Goal: Task Accomplishment & Management: Use online tool/utility

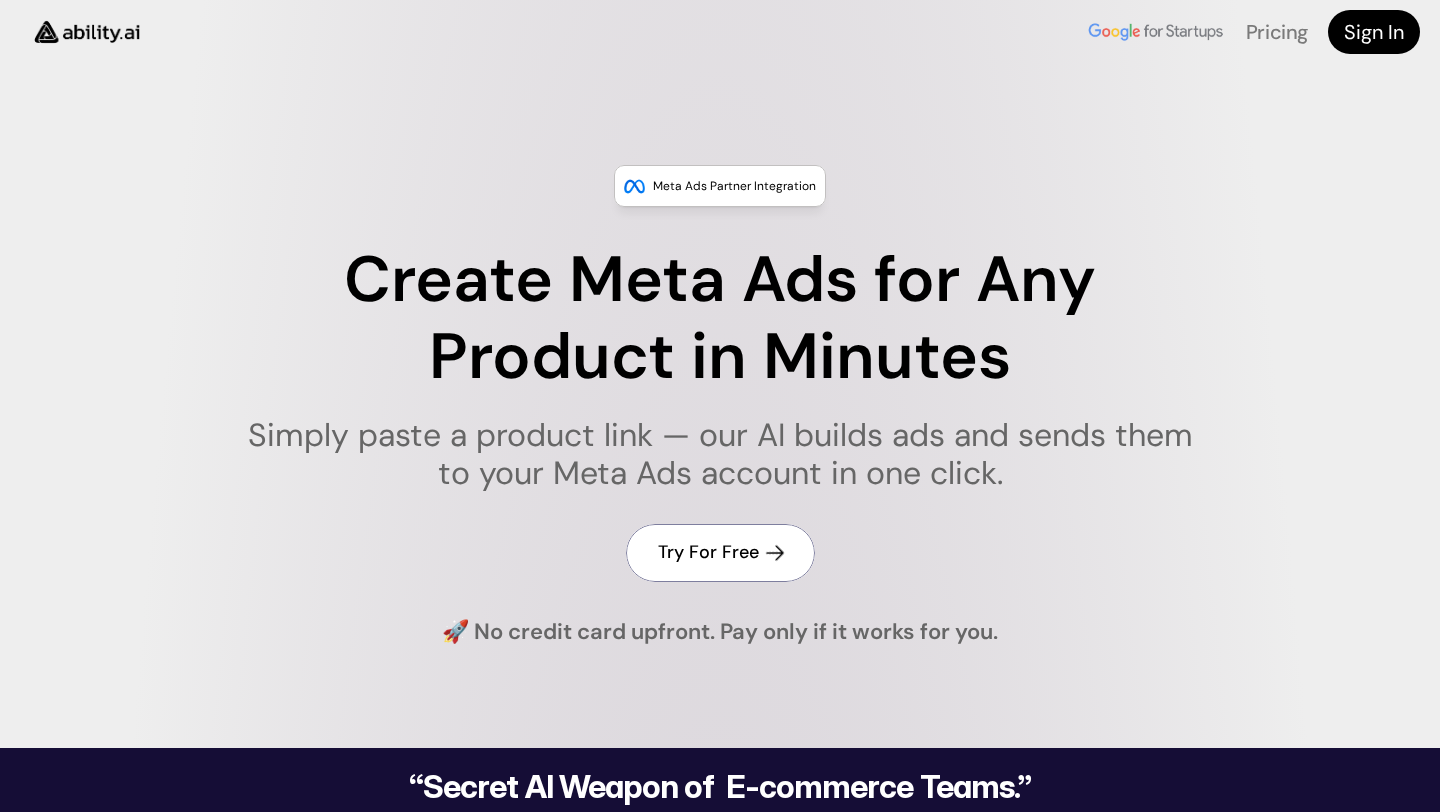
click at [717, 543] on h4 "Try For Free" at bounding box center [708, 552] width 101 height 25
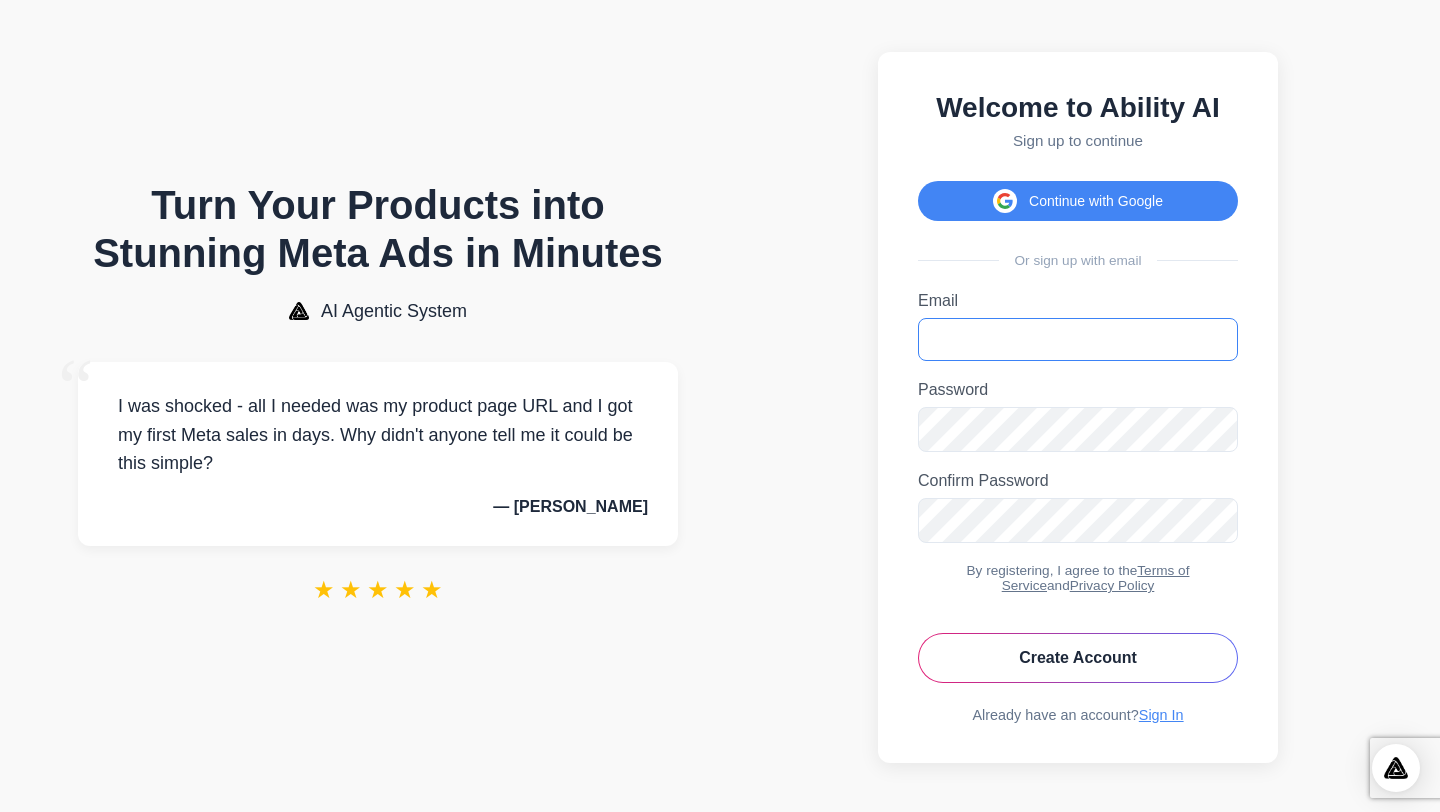
click at [1025, 347] on input "Email" at bounding box center [1078, 339] width 320 height 43
type input "**********"
click at [1135, 663] on button "Create Account" at bounding box center [1078, 658] width 320 height 50
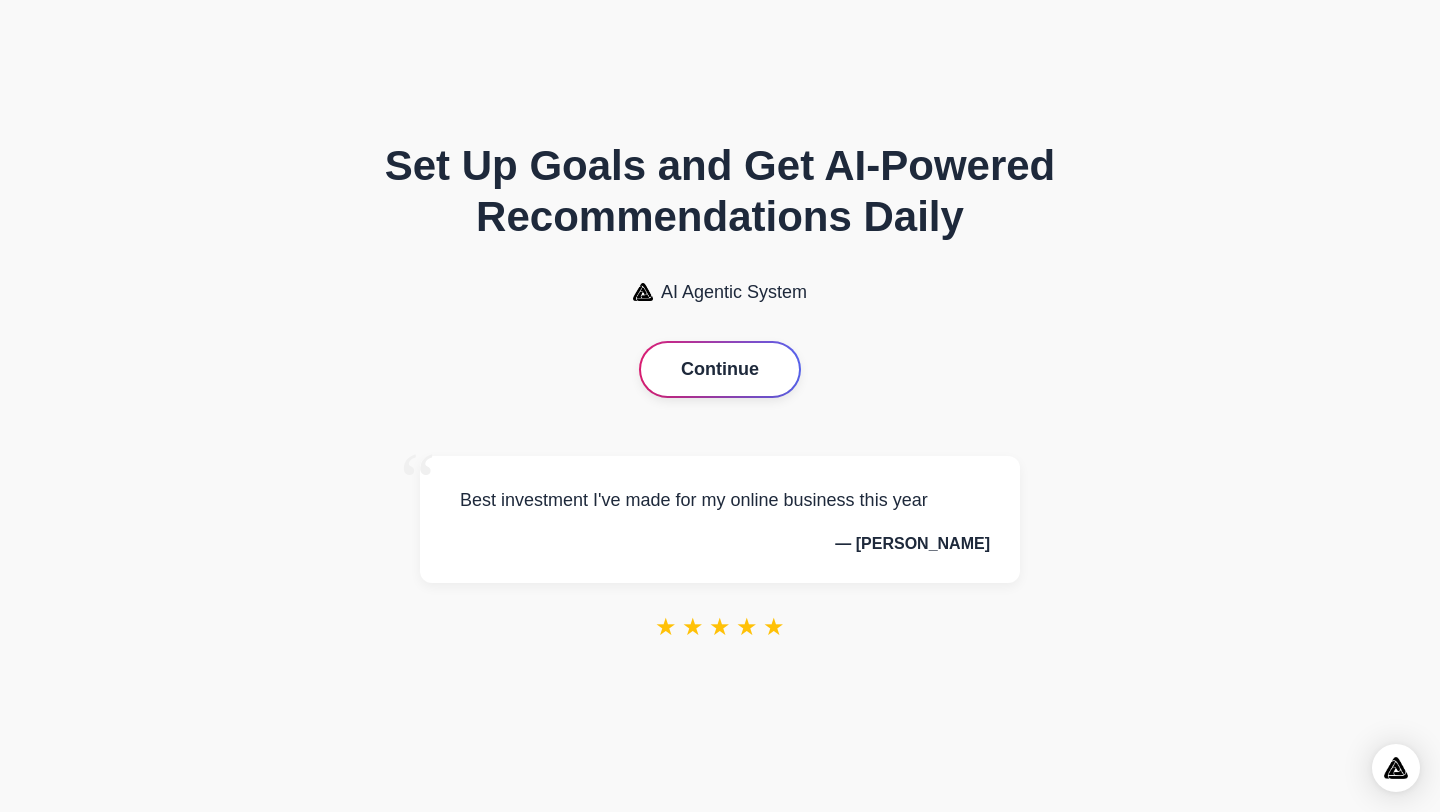
click at [729, 371] on button "Continue" at bounding box center [720, 369] width 158 height 53
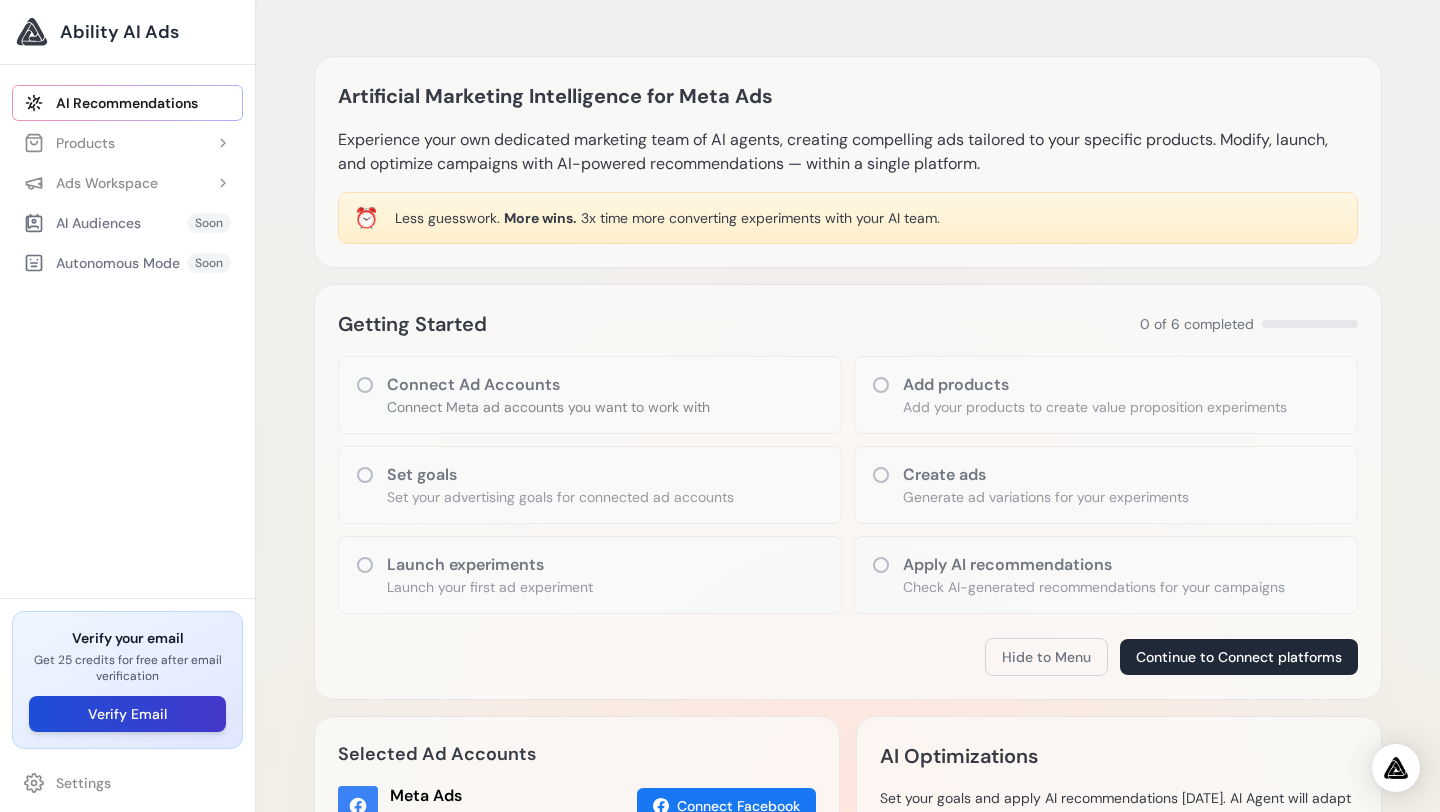
click at [125, 717] on button "Verify Email" at bounding box center [127, 714] width 197 height 36
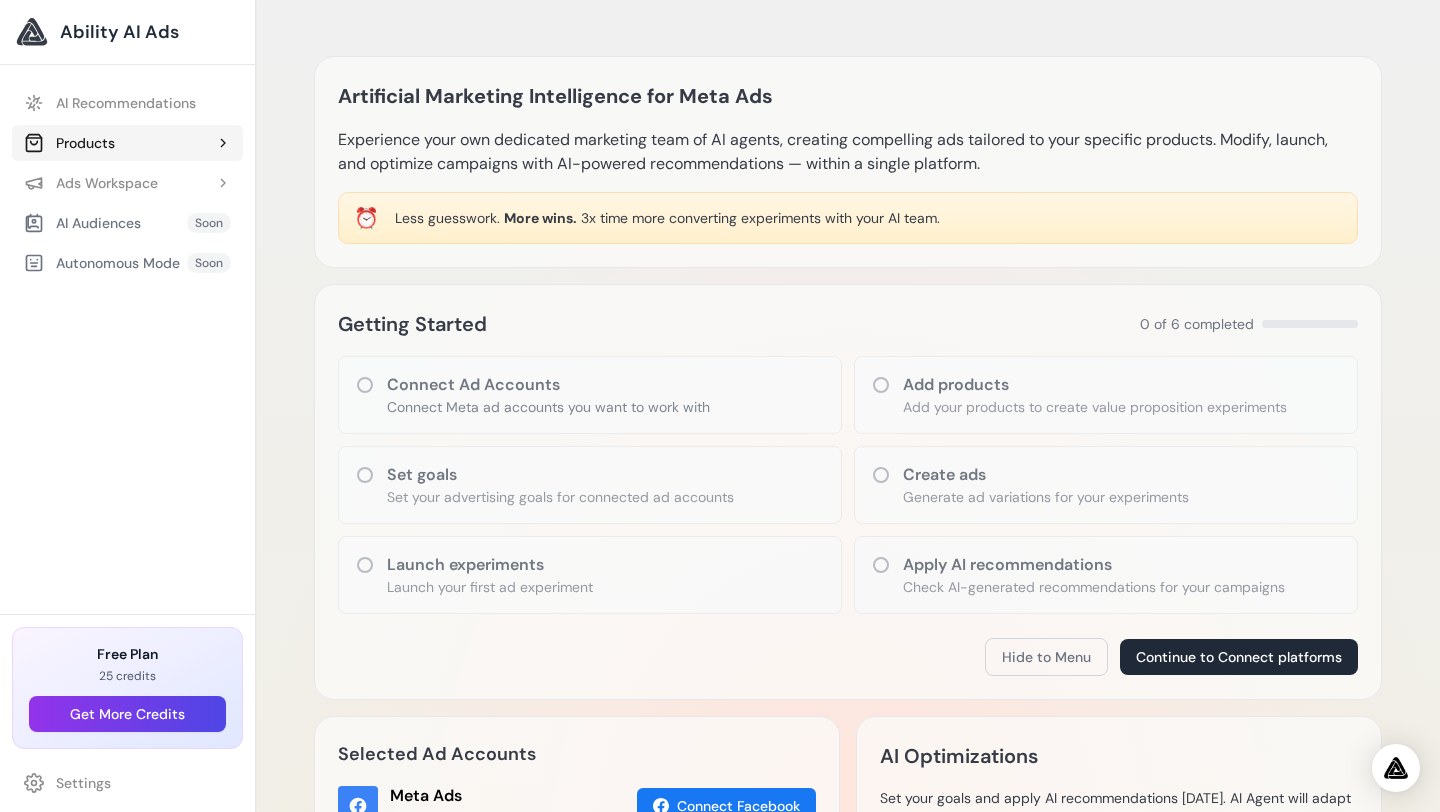
click at [139, 143] on button "Products" at bounding box center [127, 143] width 231 height 36
click at [136, 181] on link "Add Product" at bounding box center [137, 183] width 211 height 36
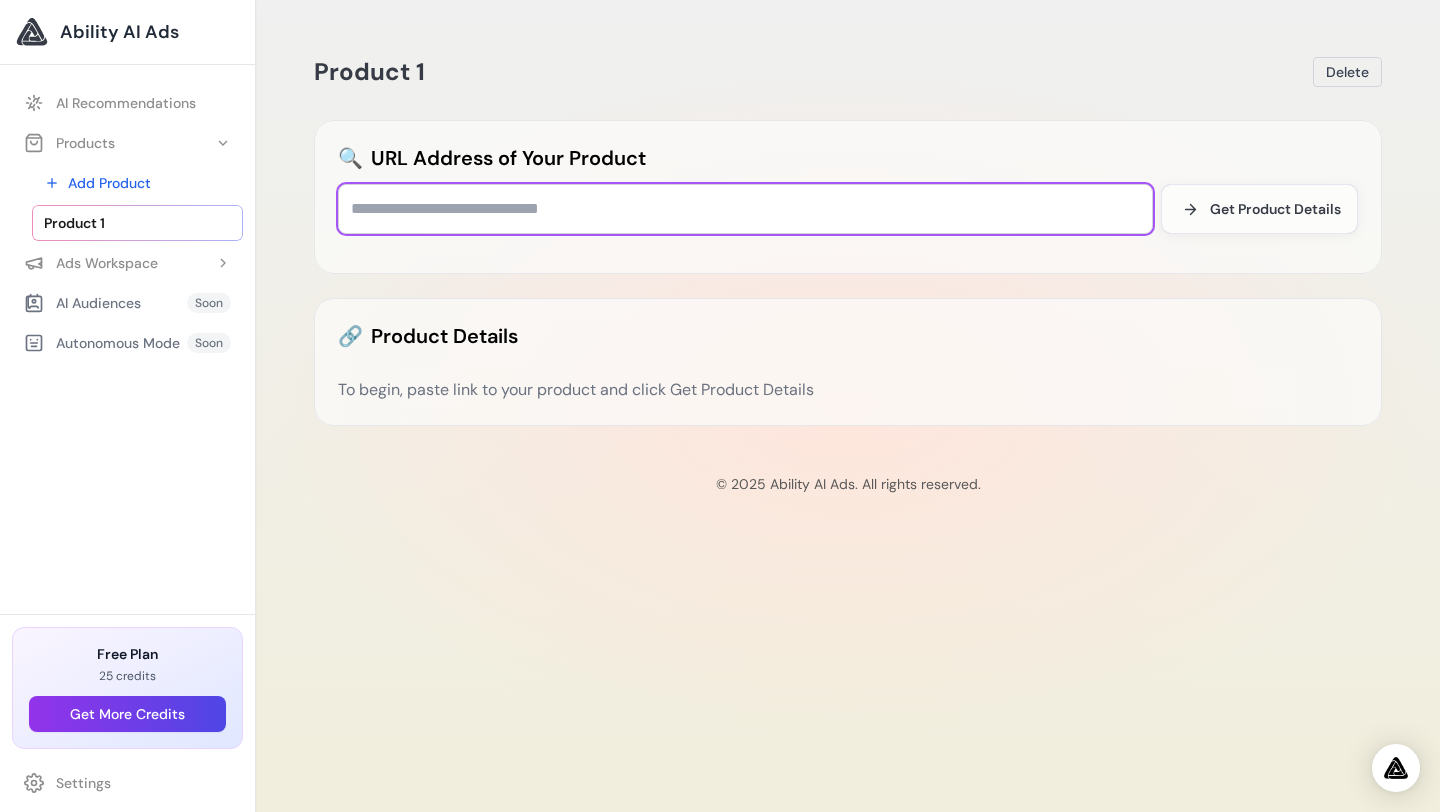
click at [422, 212] on input "text" at bounding box center [745, 209] width 815 height 50
paste input "**********"
type input "**********"
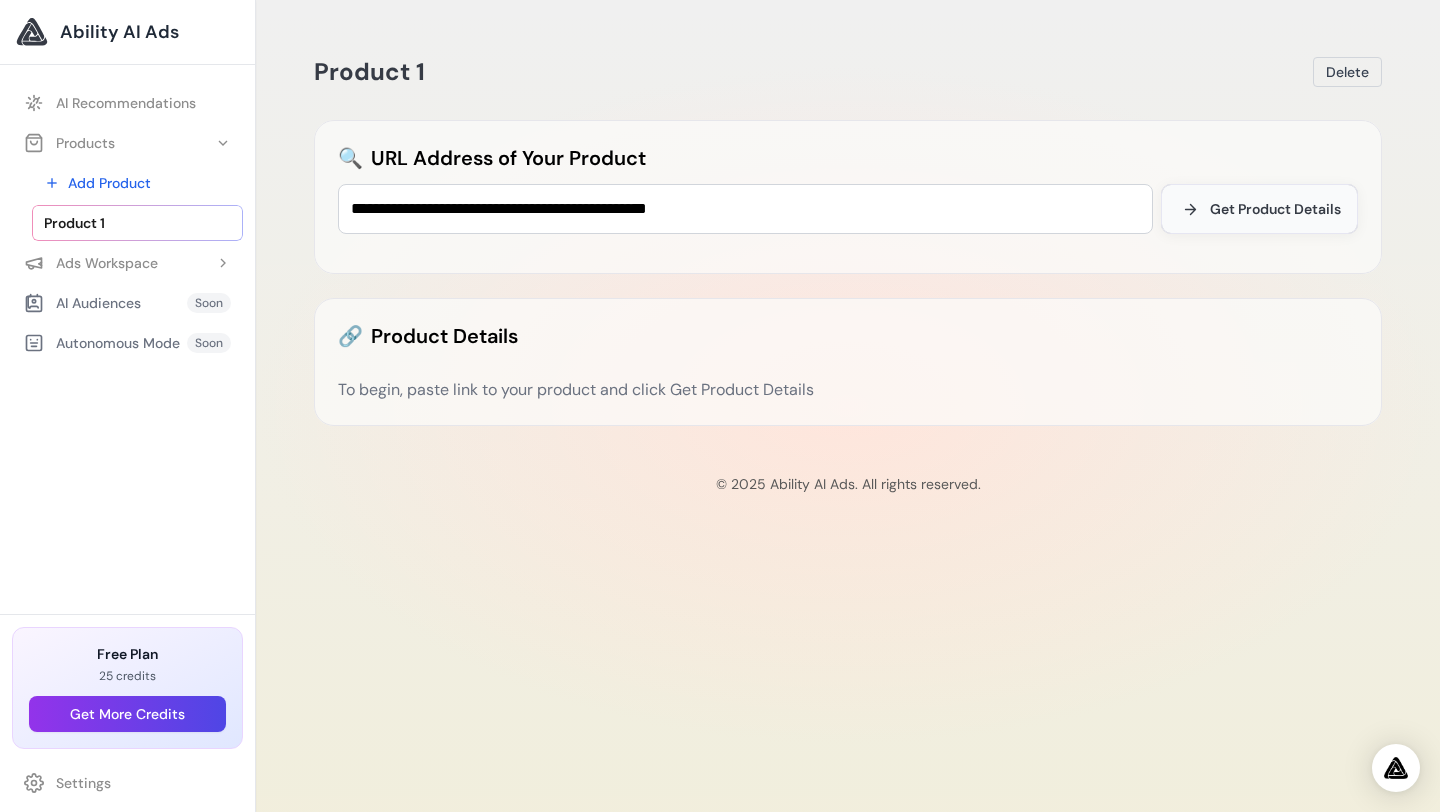
click at [1215, 204] on span "Get Product Details" at bounding box center [1275, 209] width 131 height 20
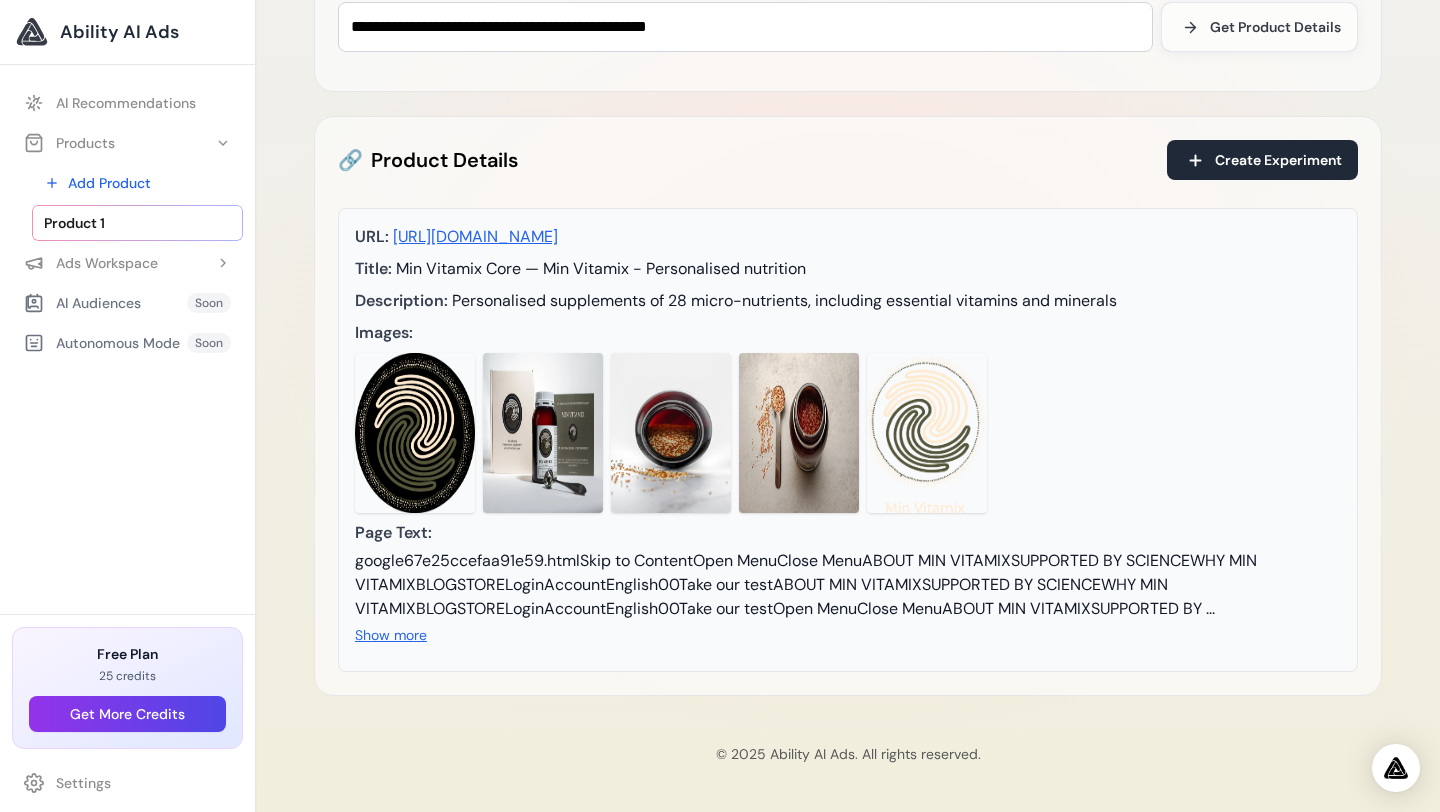
scroll to position [229, 0]
click at [1212, 140] on button "Create Experiment" at bounding box center [1262, 160] width 191 height 40
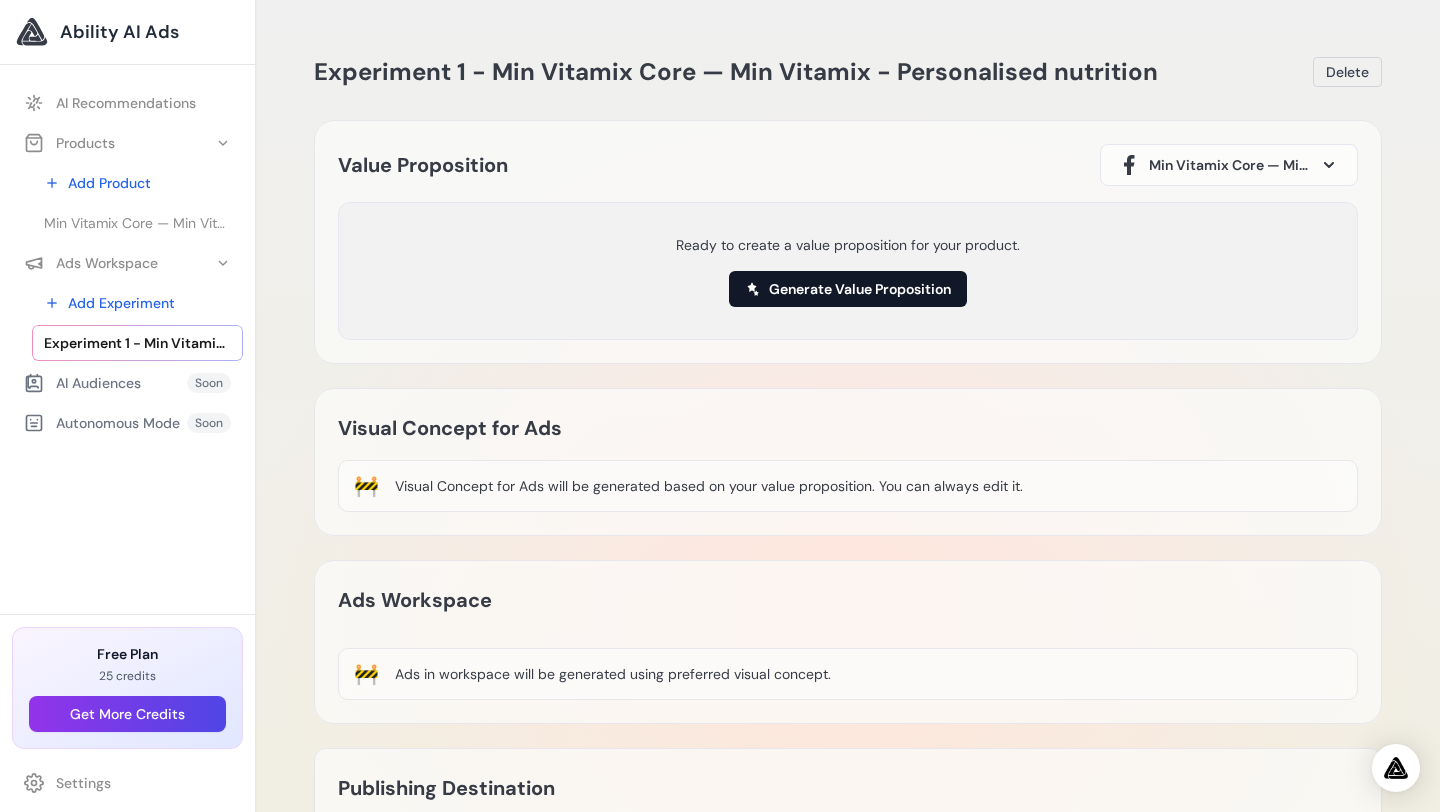
click at [839, 283] on button "Generate Value Proposition" at bounding box center [848, 289] width 238 height 36
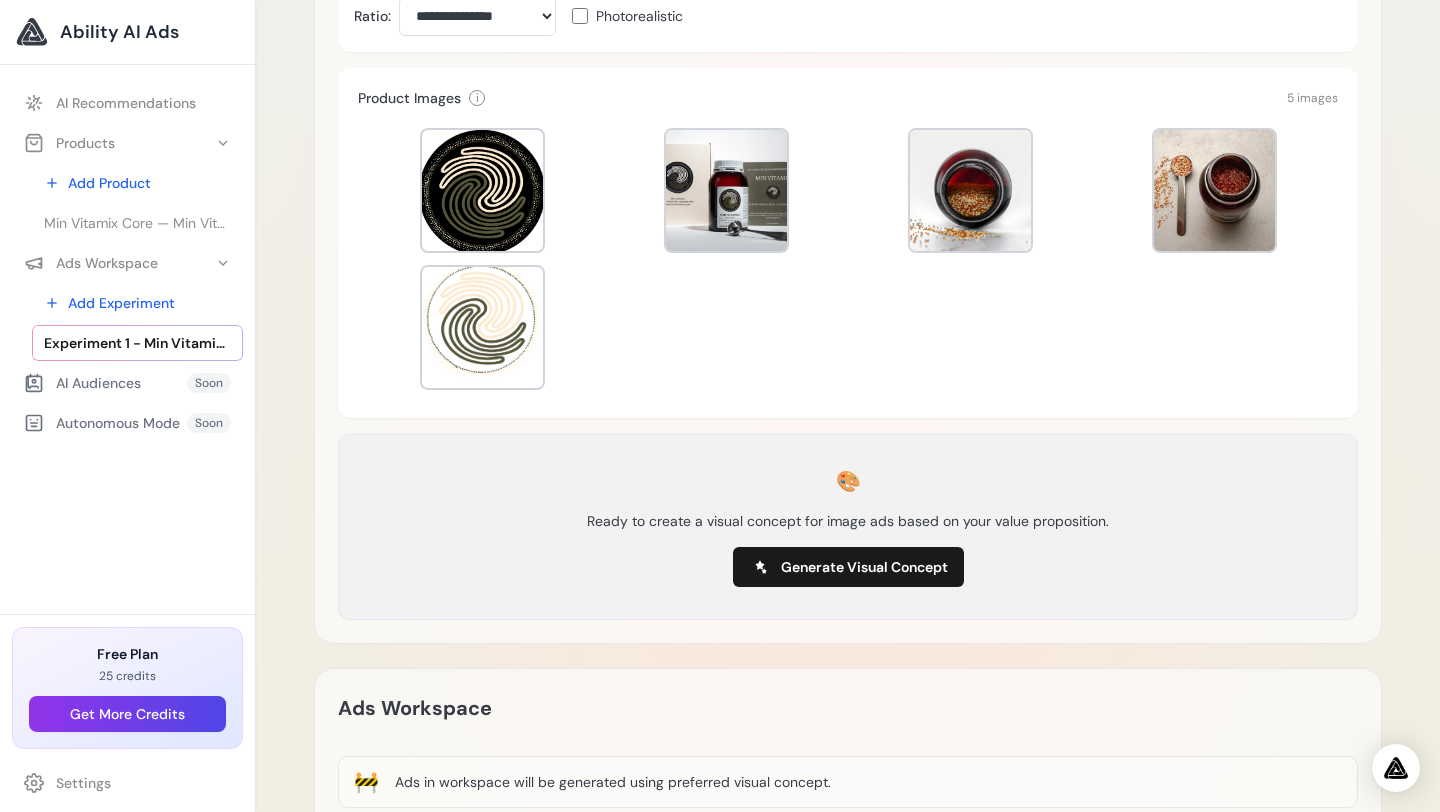
scroll to position [560, 0]
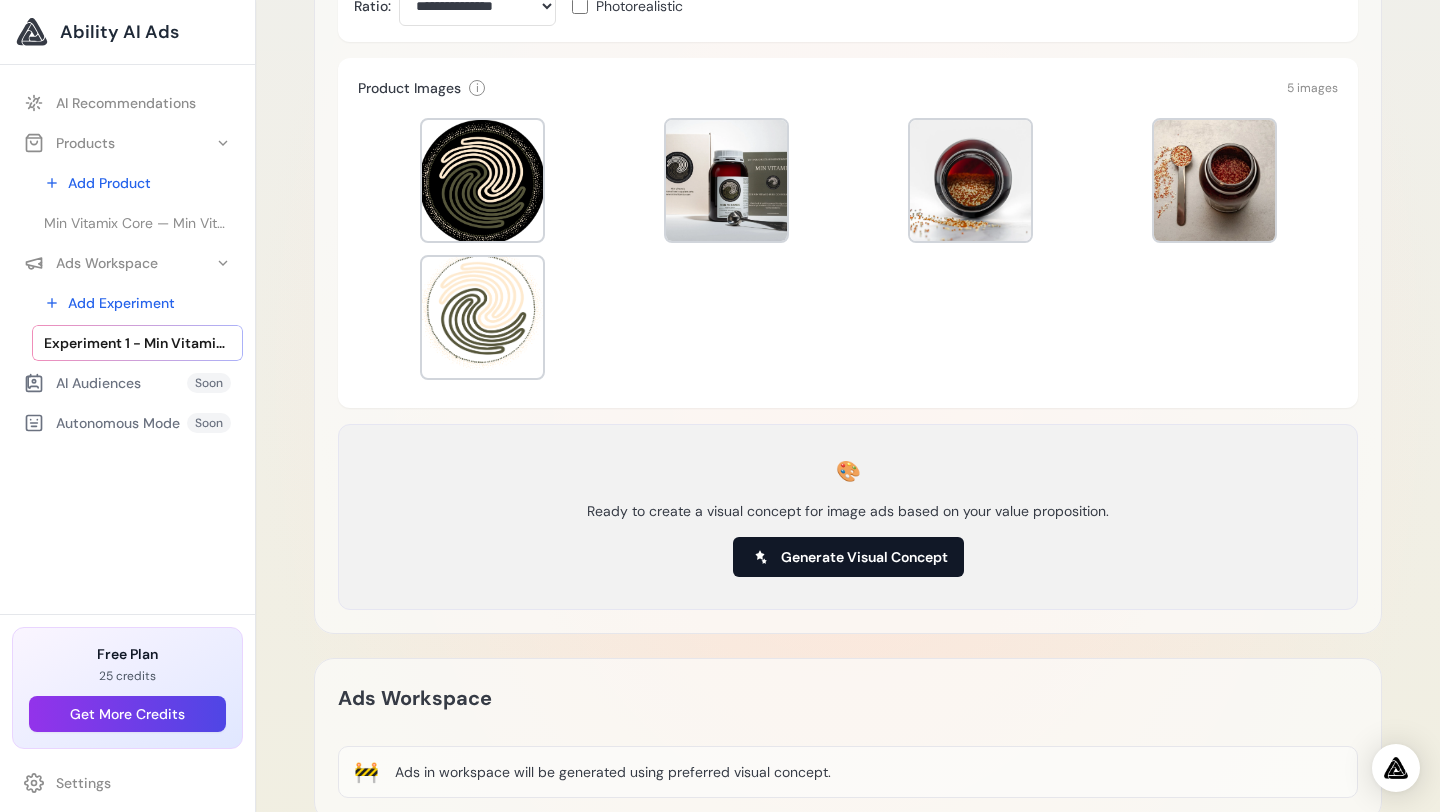
click at [861, 551] on span "Generate Visual Concept" at bounding box center [864, 557] width 167 height 20
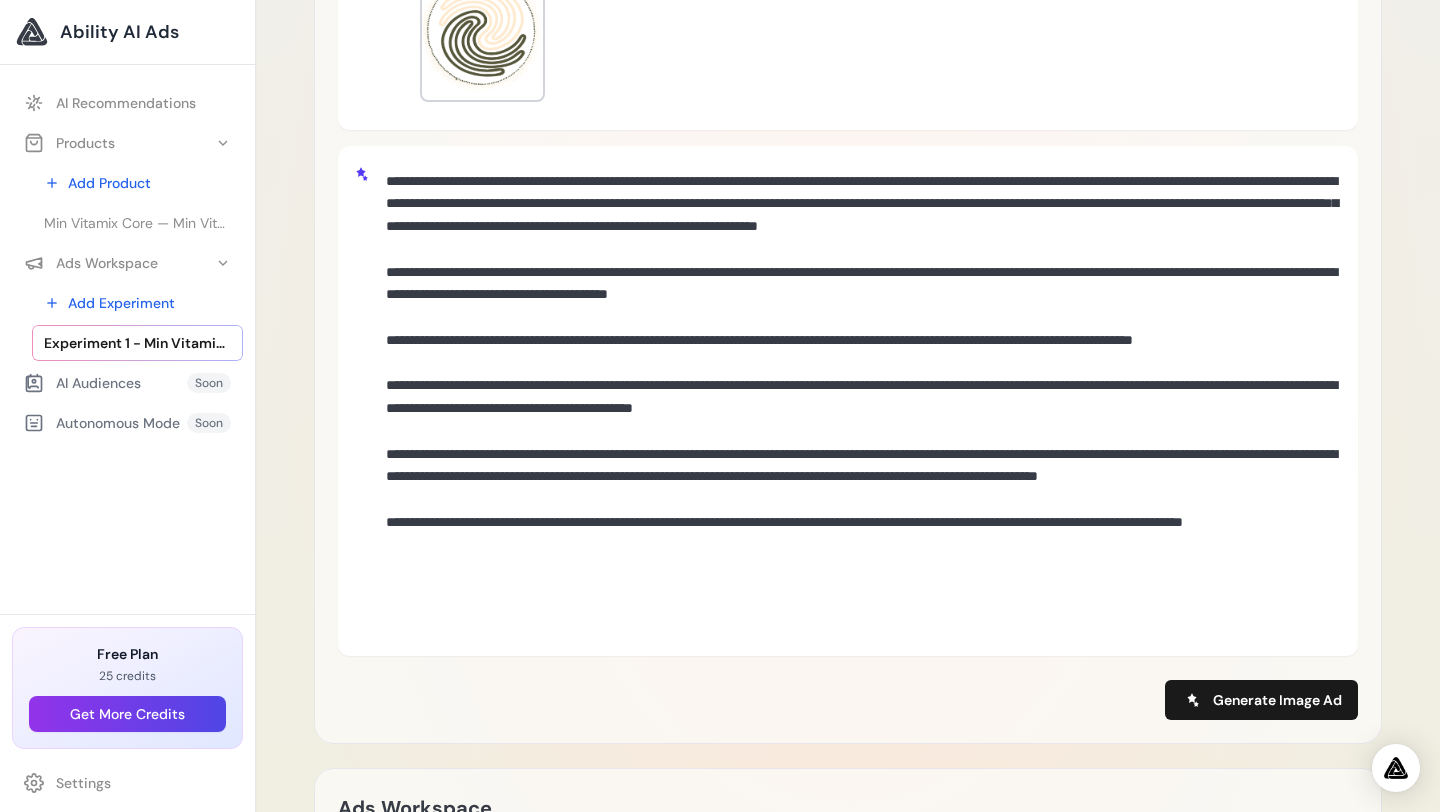
scroll to position [833, 0]
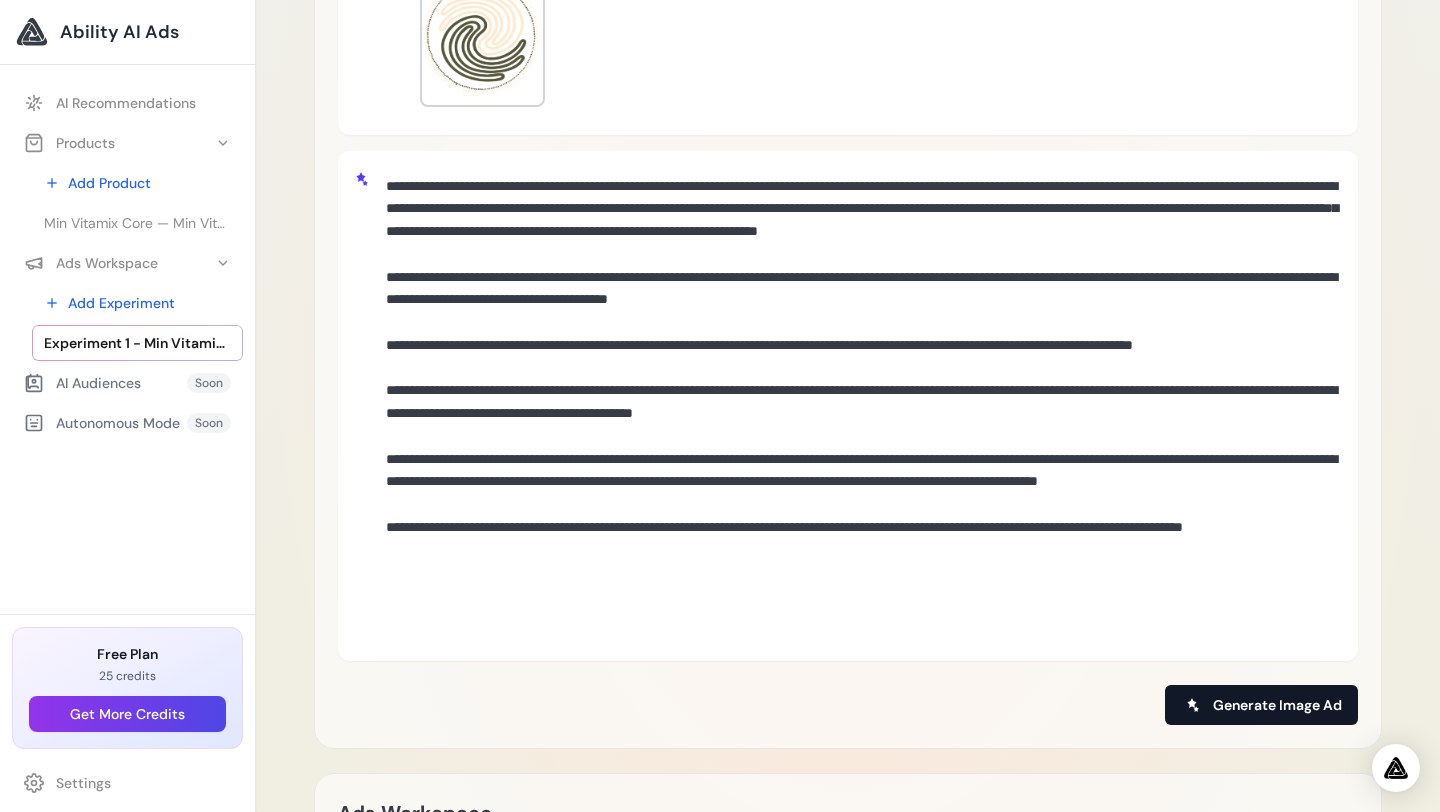
click at [1303, 700] on span "Generate Image Ad" at bounding box center [1277, 705] width 129 height 20
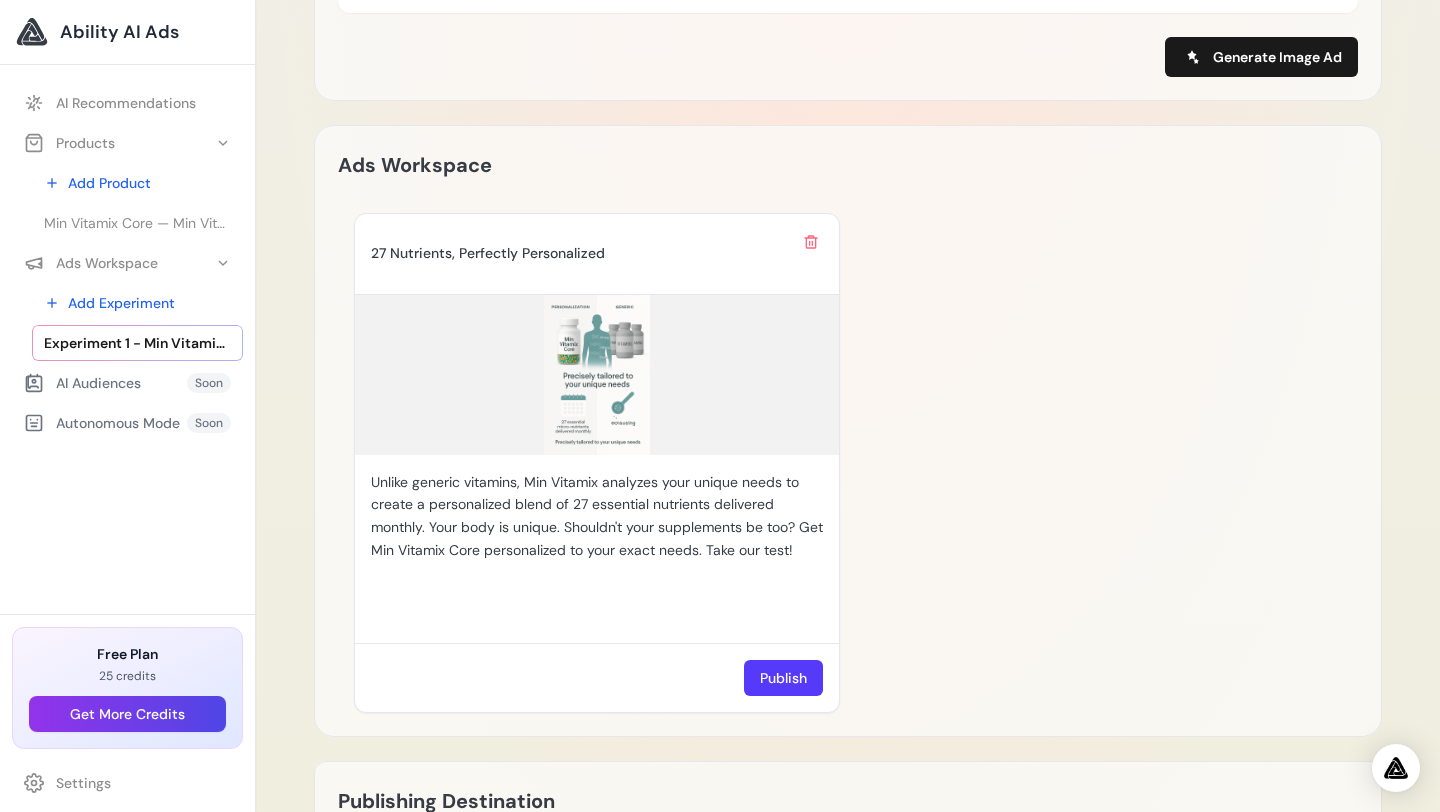
scroll to position [1492, 0]
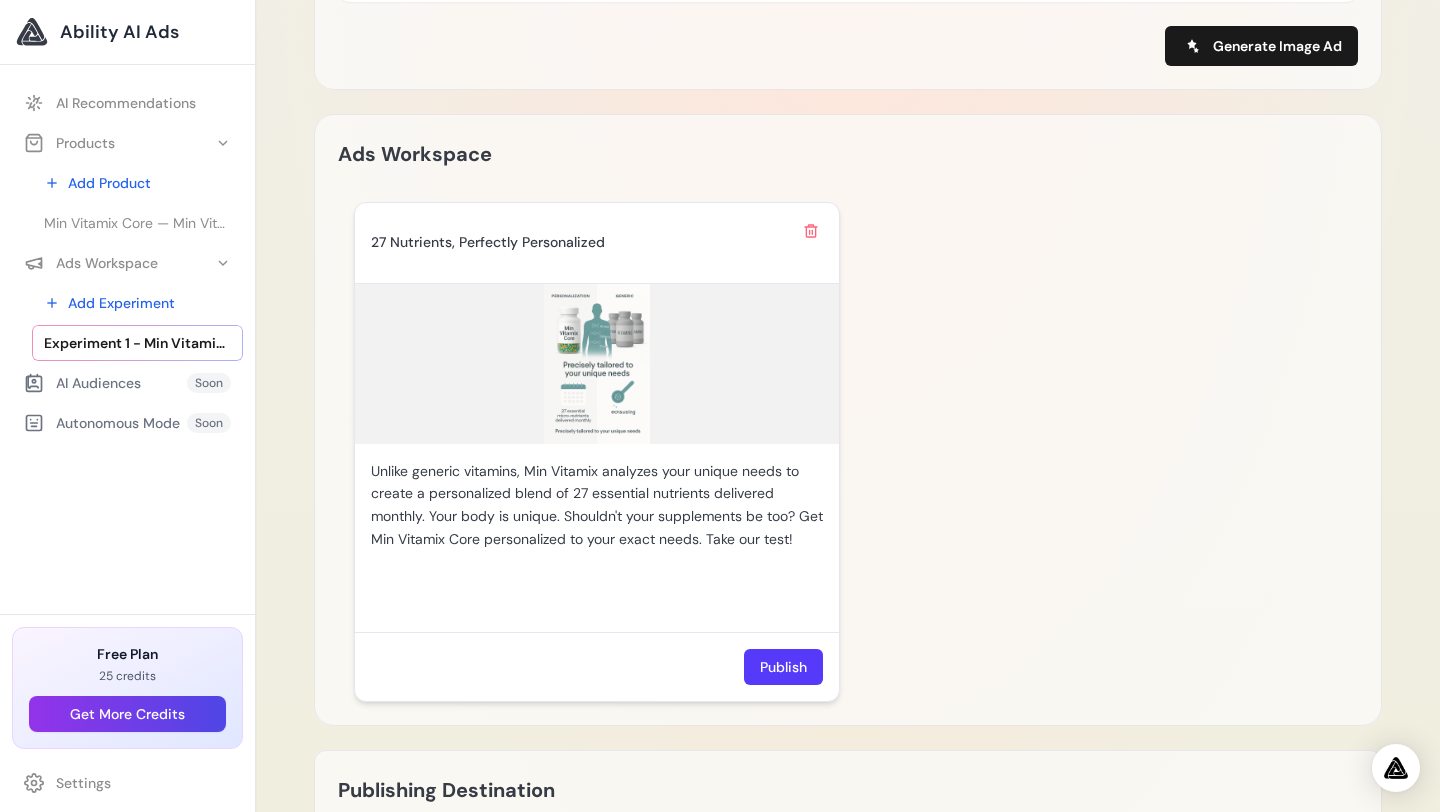
click at [570, 366] on img at bounding box center [597, 364] width 484 height 160
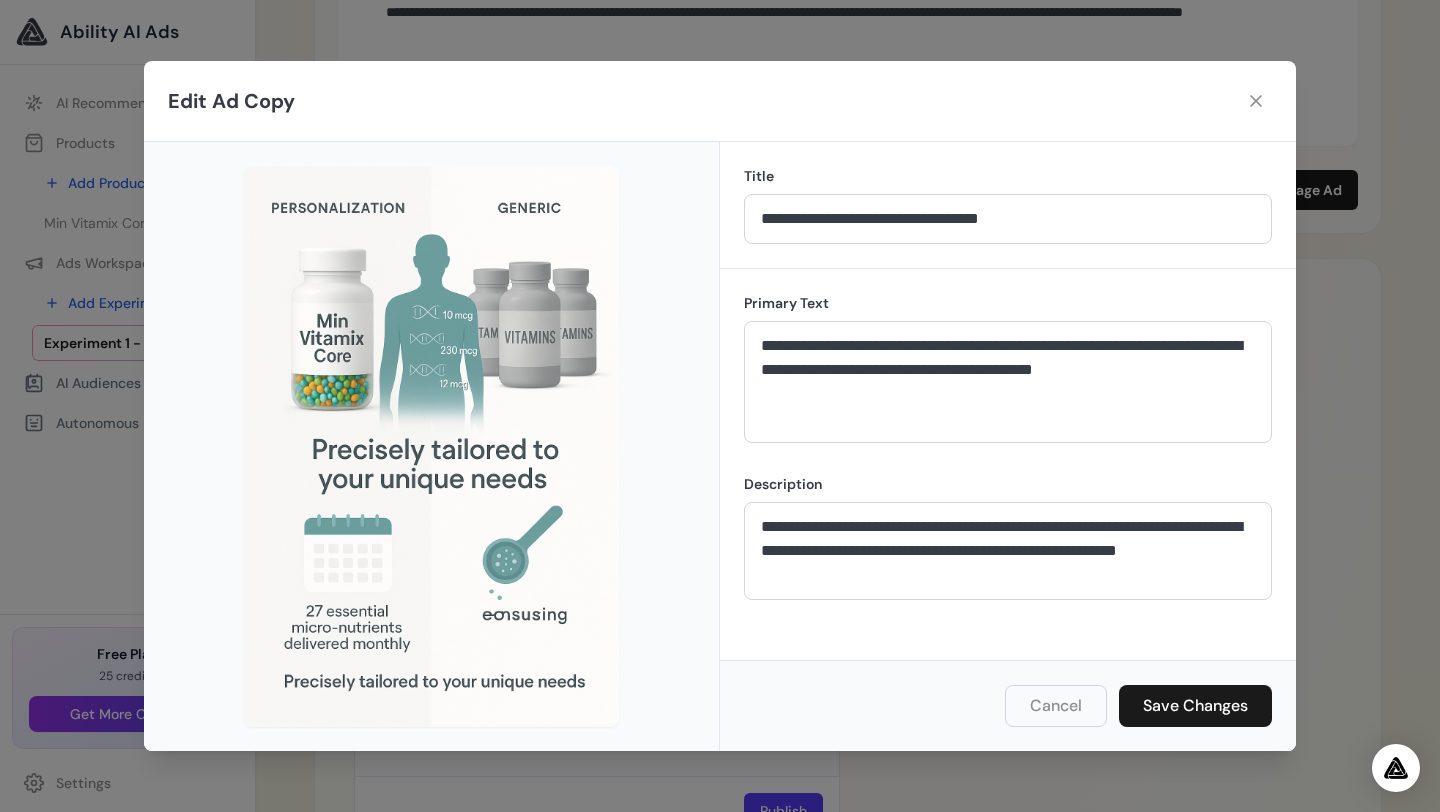
scroll to position [1332, 0]
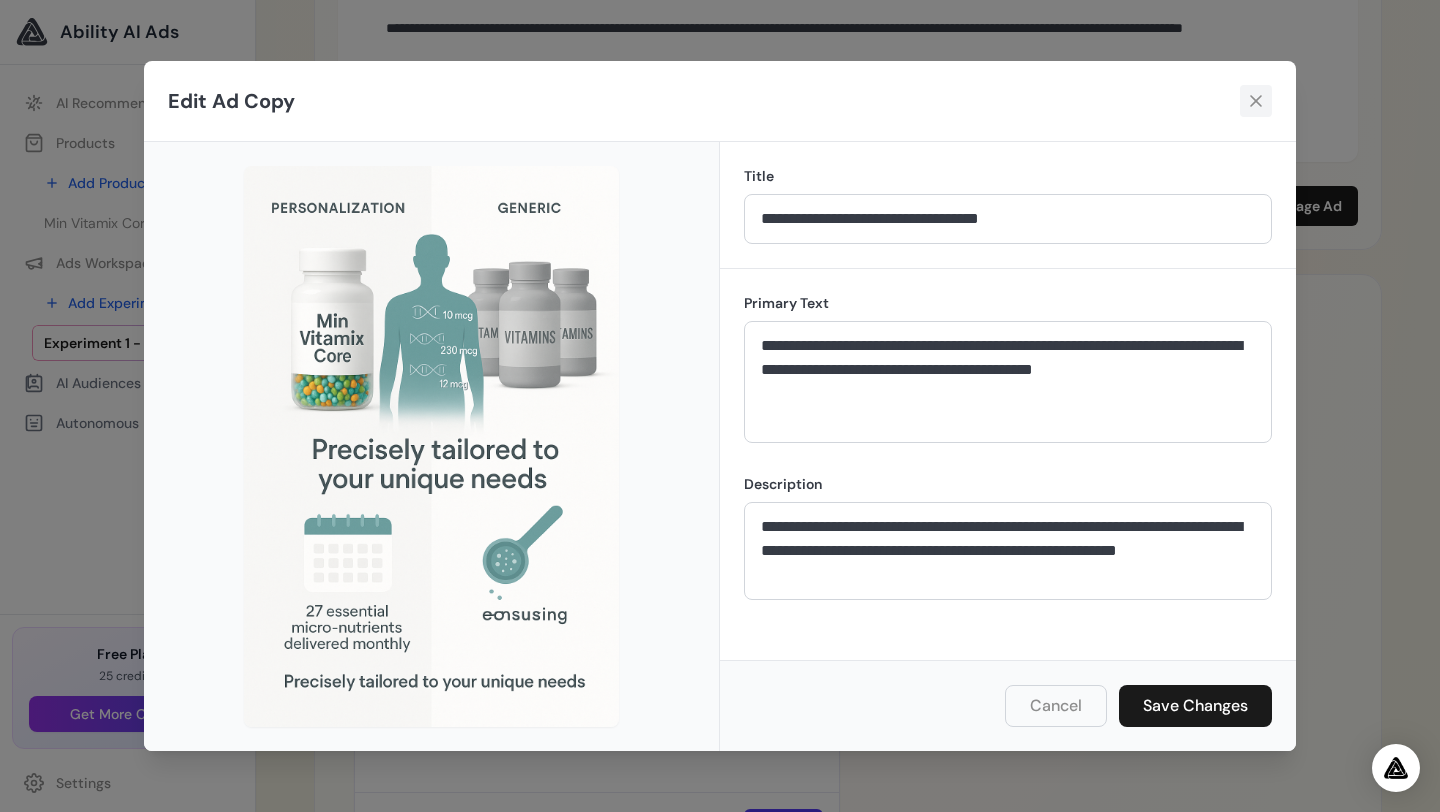
click at [1253, 105] on icon at bounding box center [1256, 101] width 20 height 20
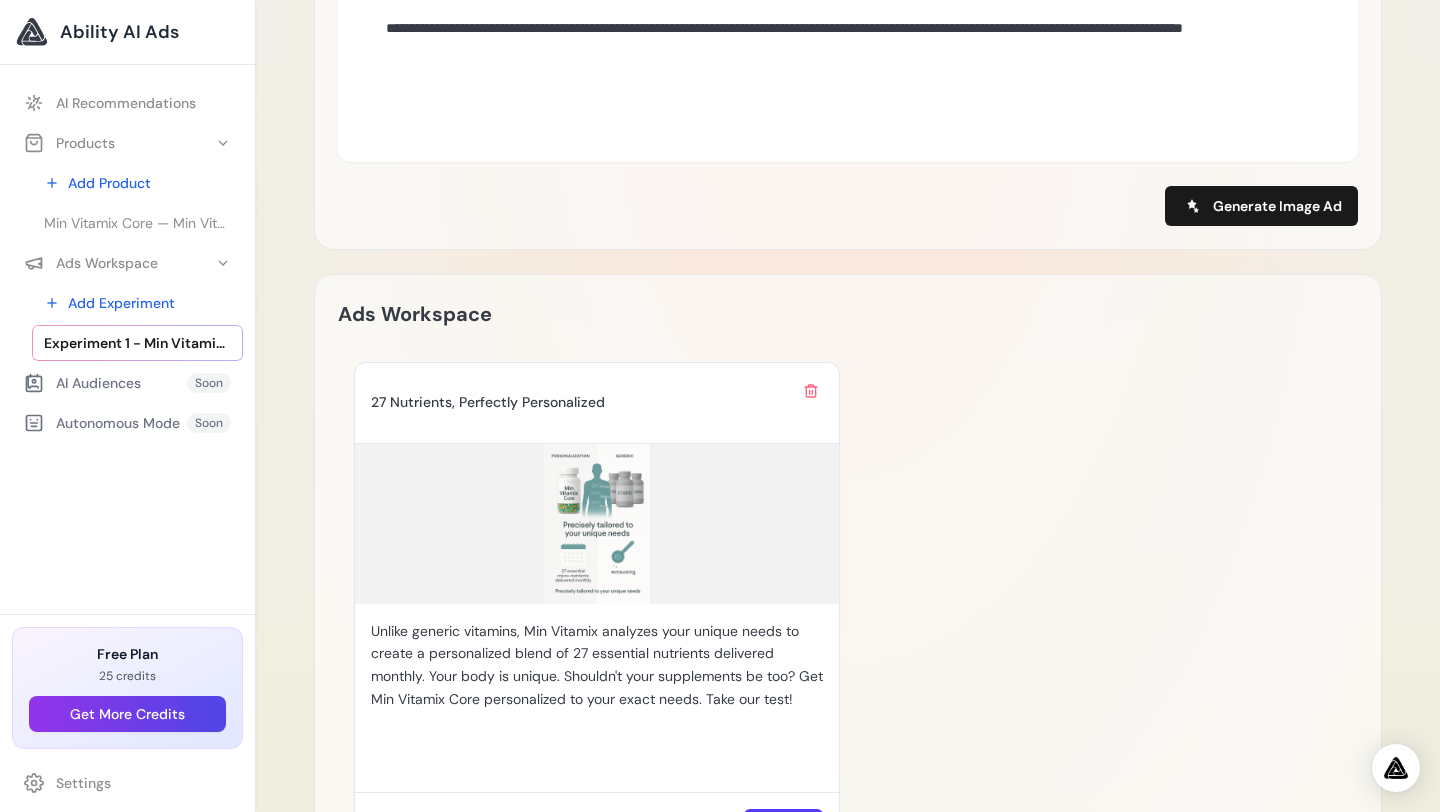
scroll to position [1378, 0]
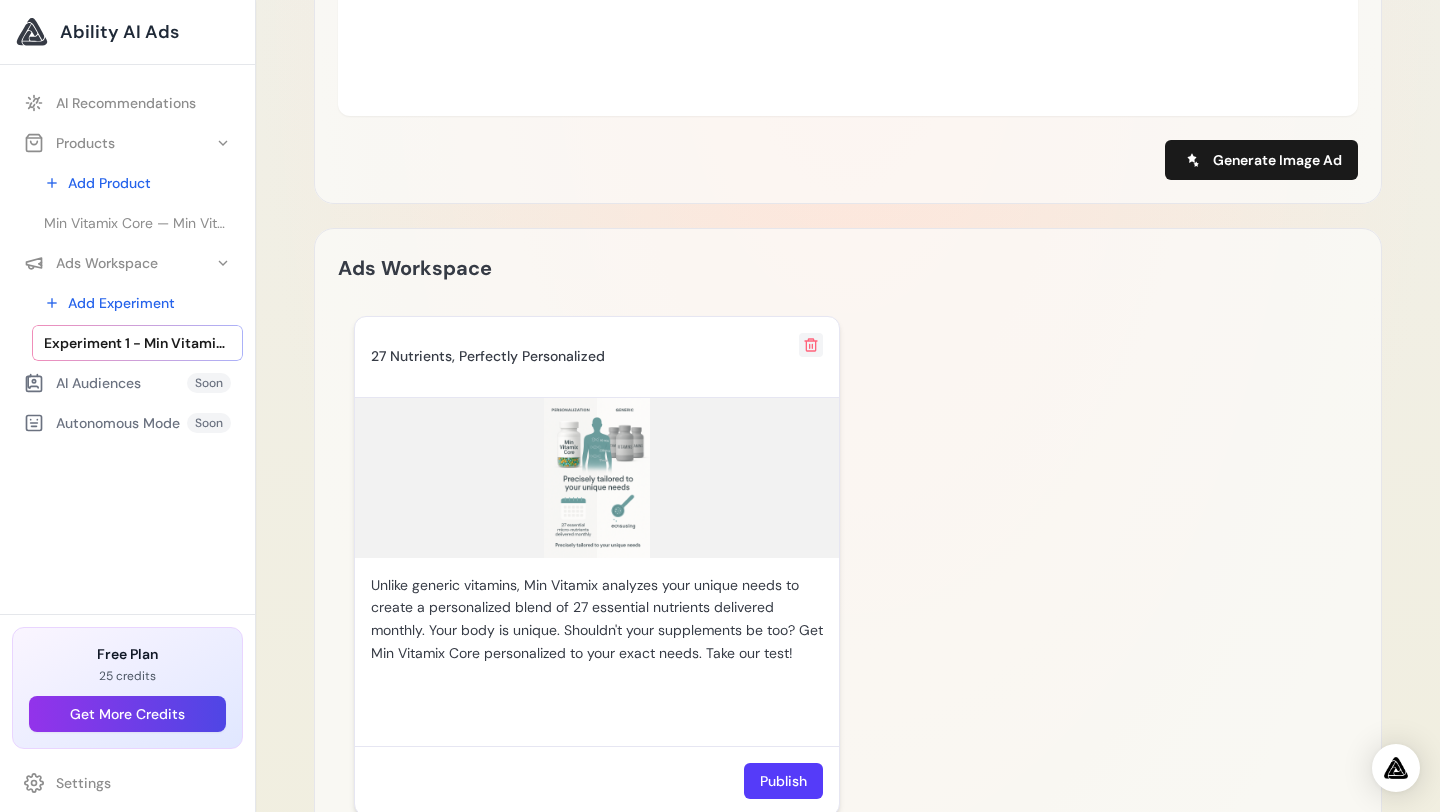
click at [813, 341] on icon at bounding box center [811, 345] width 12 height 12
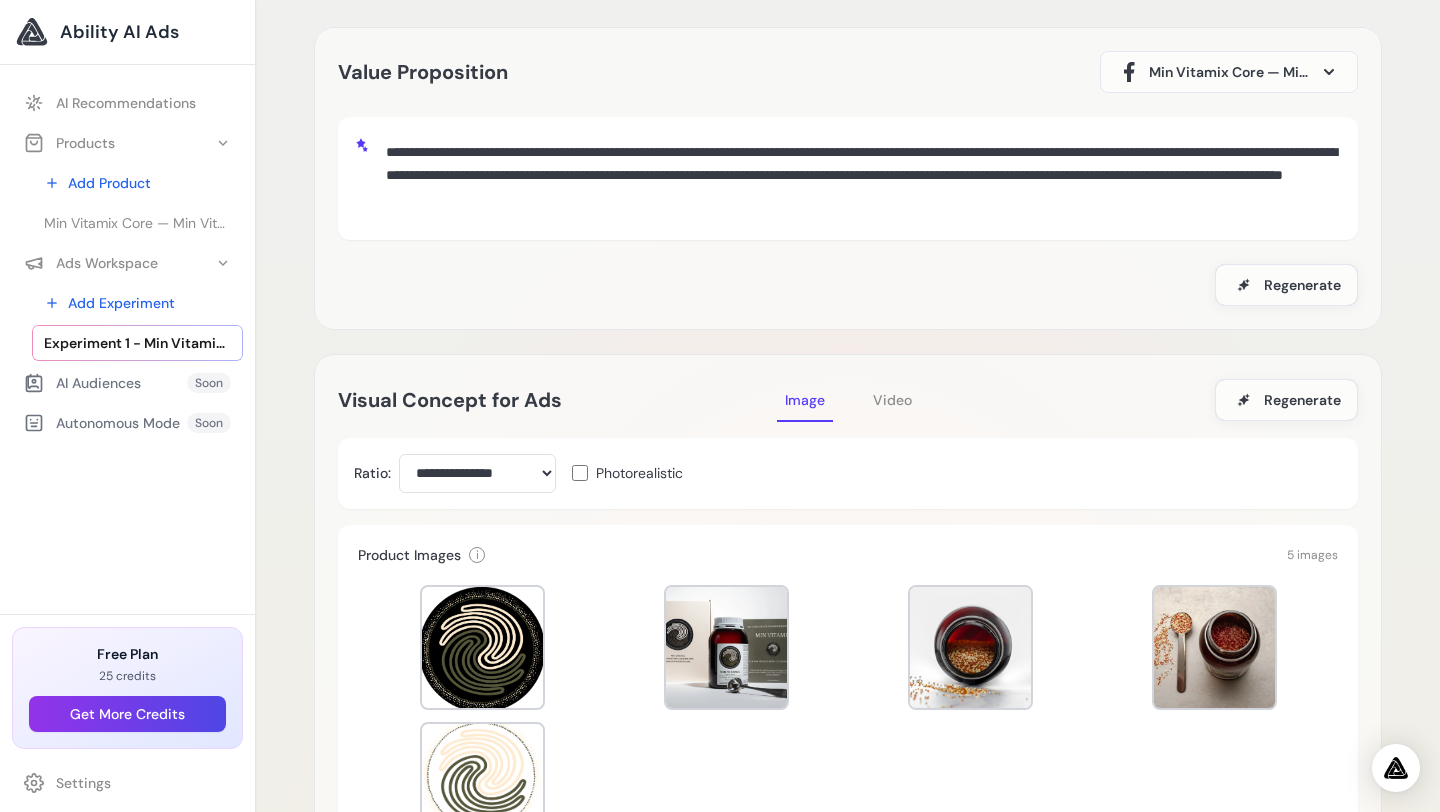
scroll to position [0, 0]
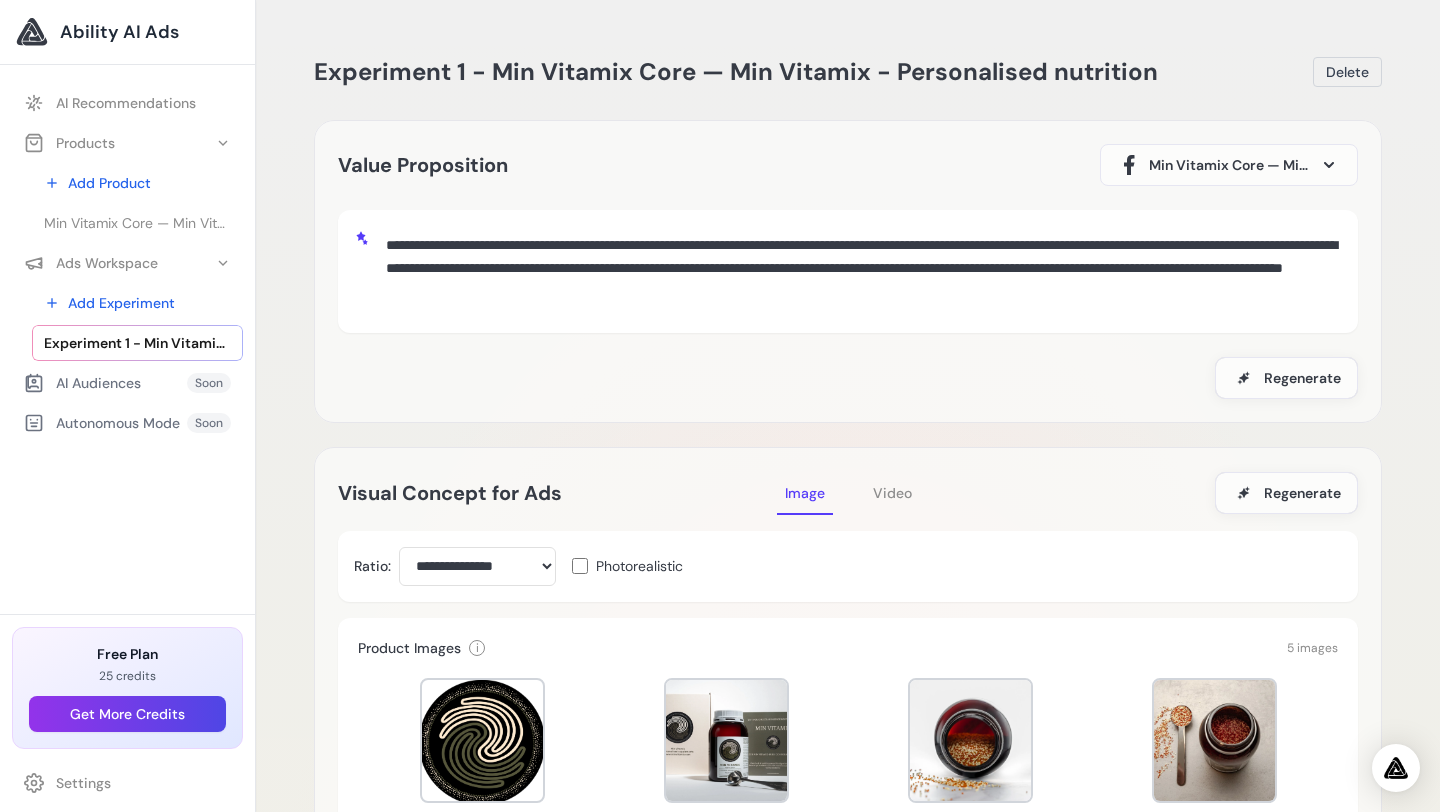
click at [86, 27] on span "Ability AI Ads" at bounding box center [119, 32] width 119 height 28
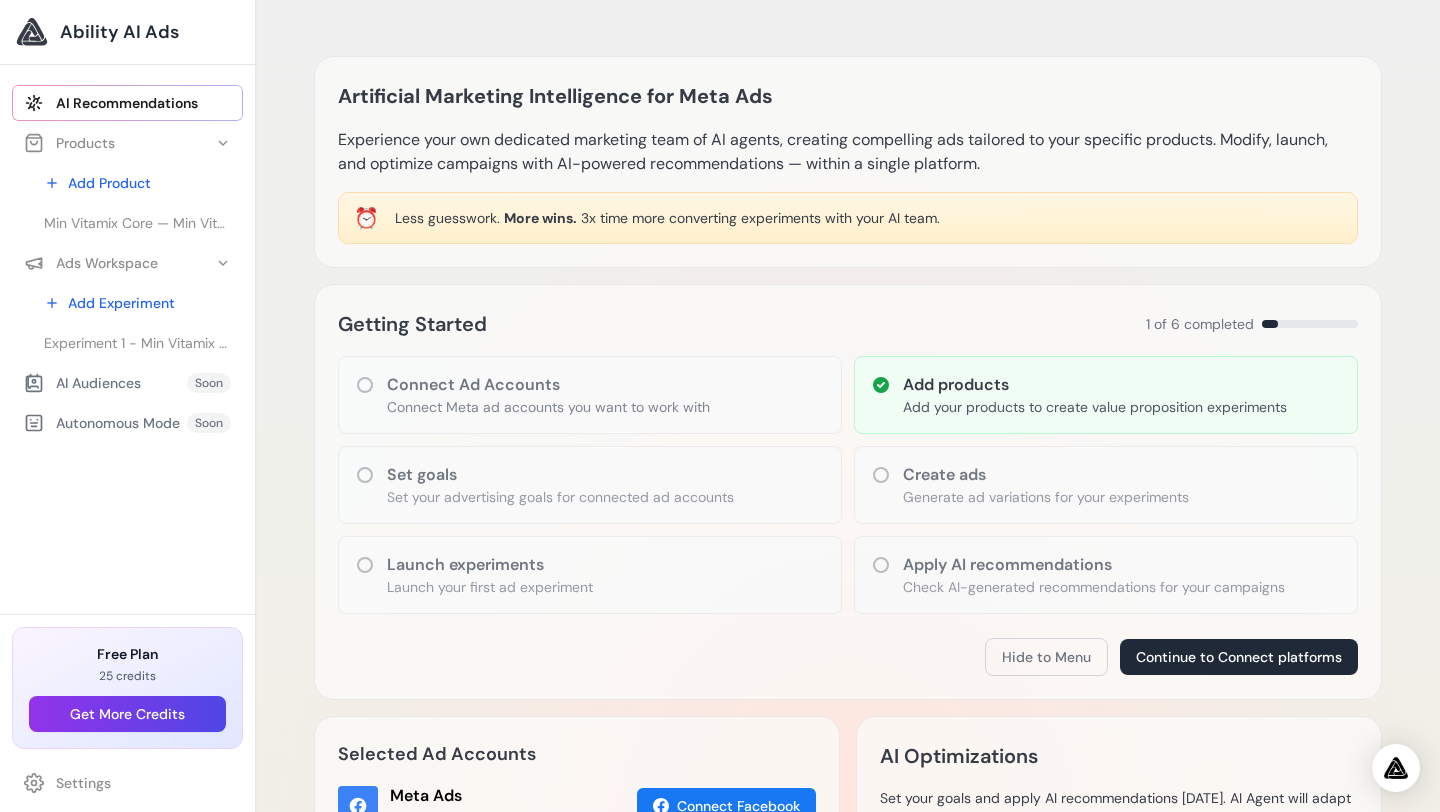
click at [876, 471] on icon at bounding box center [881, 475] width 20 height 20
click at [936, 496] on p "Generate ad variations for your experiments" at bounding box center [1046, 497] width 286 height 20
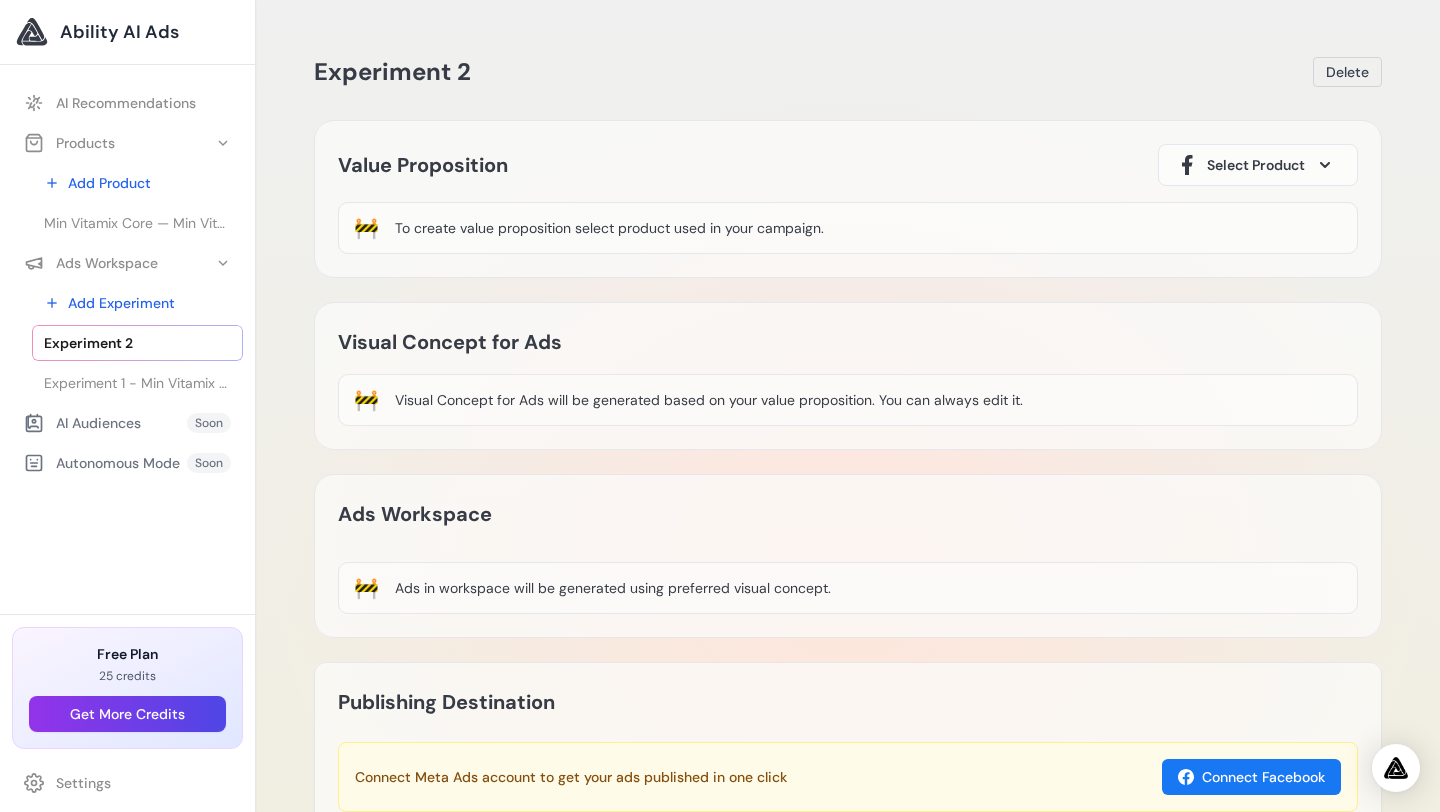
click at [1314, 167] on span at bounding box center [1325, 165] width 24 height 24
click at [1210, 238] on div "Min Vitamix Core — Min Vitamix - Personalised nutrition" at bounding box center [1258, 247] width 166 height 72
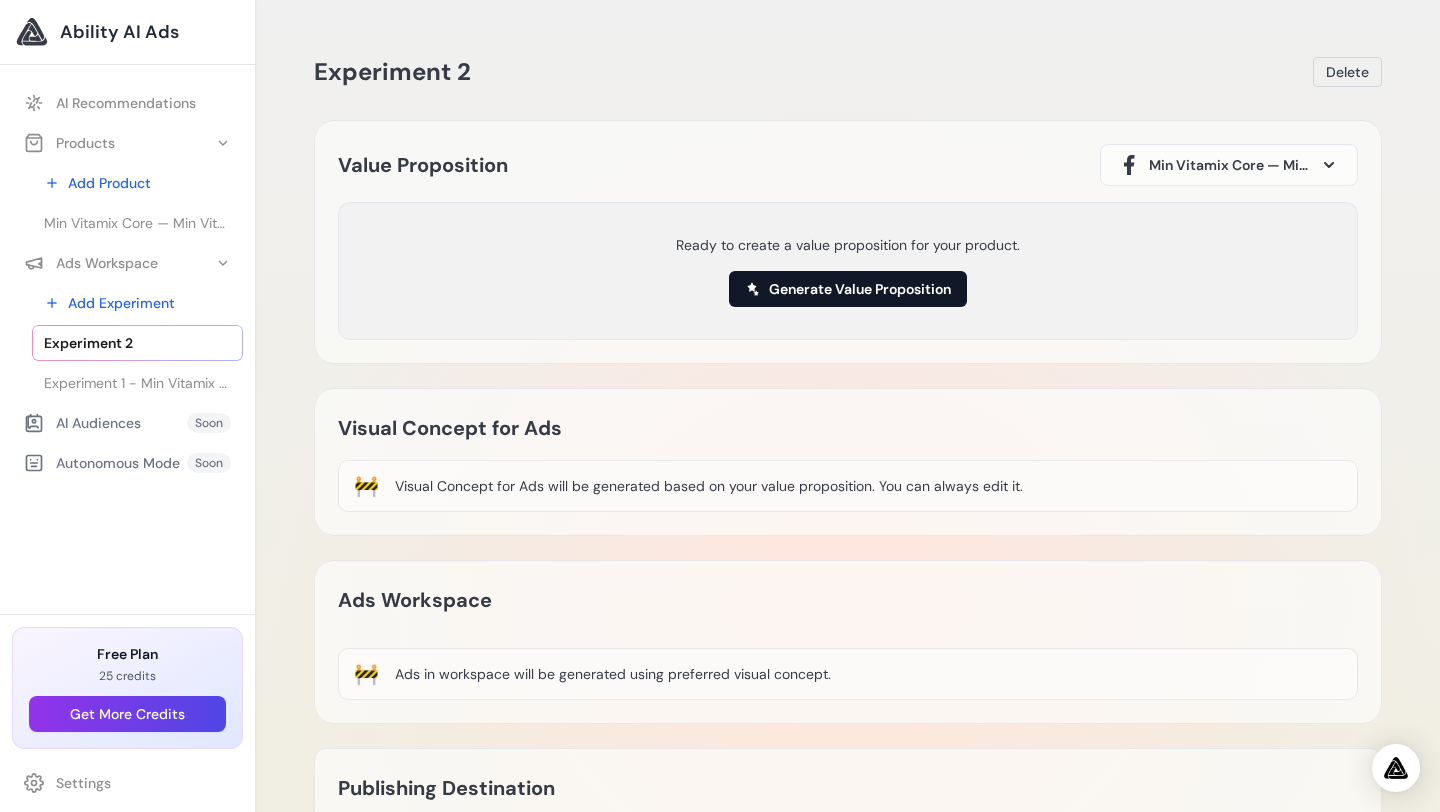
click at [826, 299] on button "Generate Value Proposition" at bounding box center [848, 289] width 238 height 36
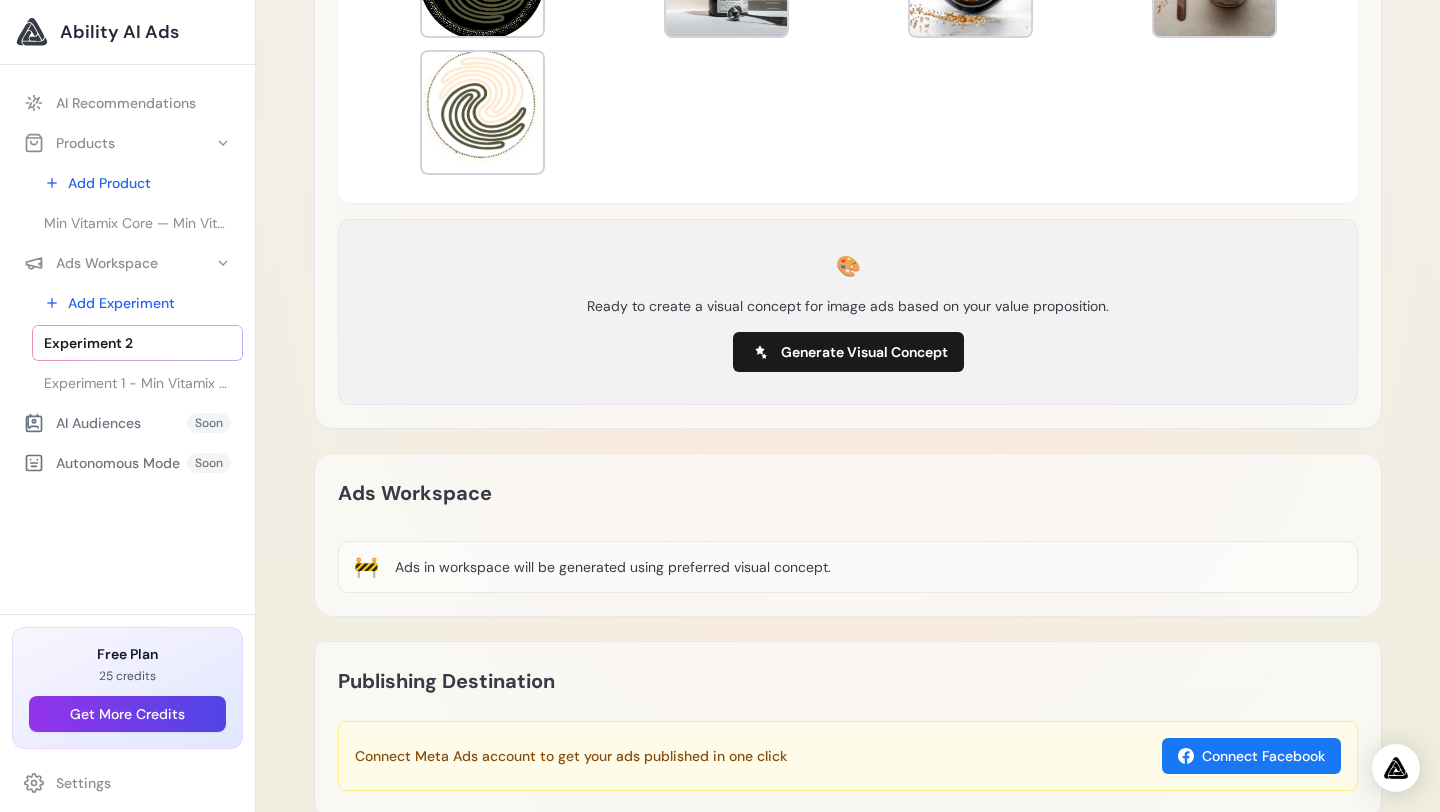
scroll to position [768, 0]
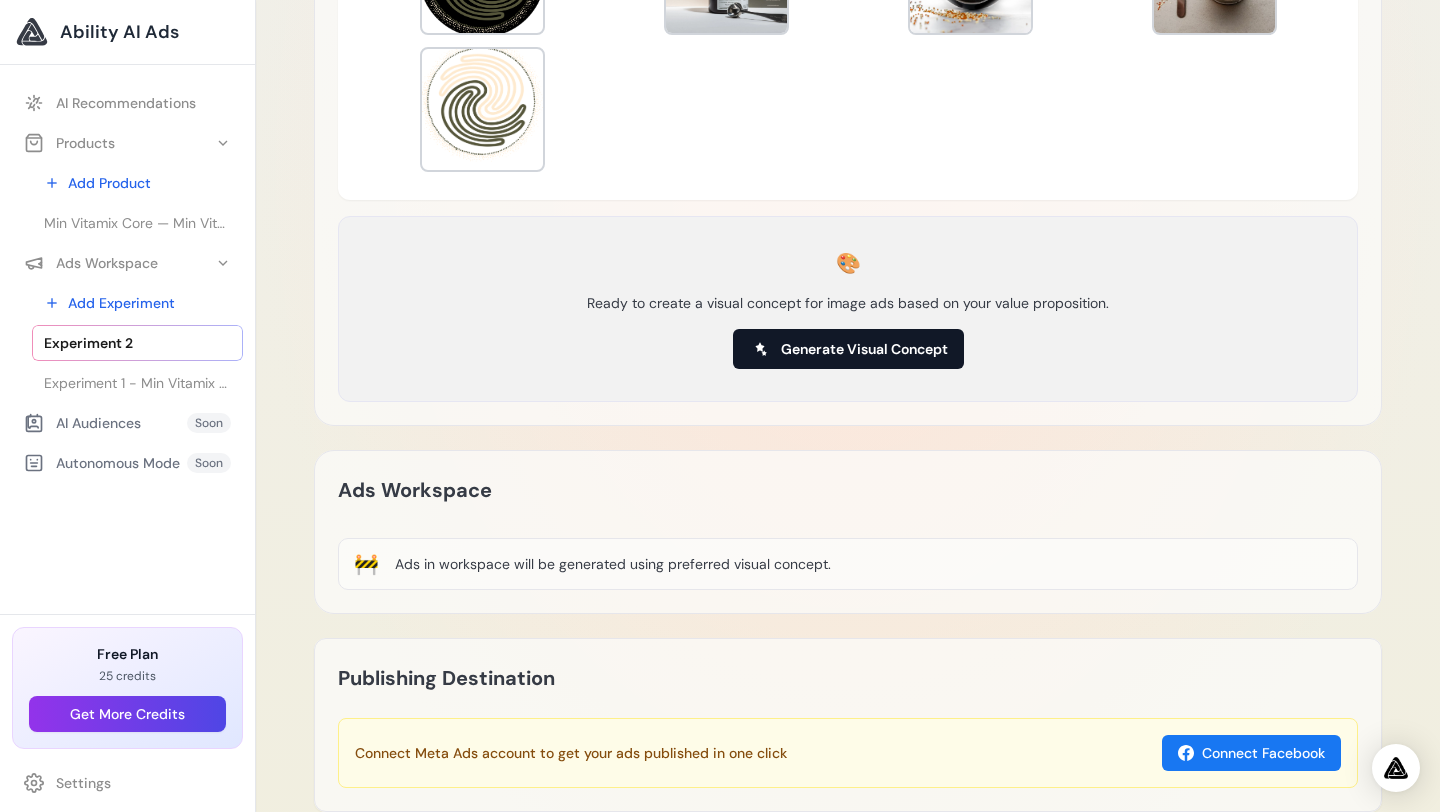
click at [856, 337] on button "Generate Visual Concept" at bounding box center [848, 349] width 231 height 40
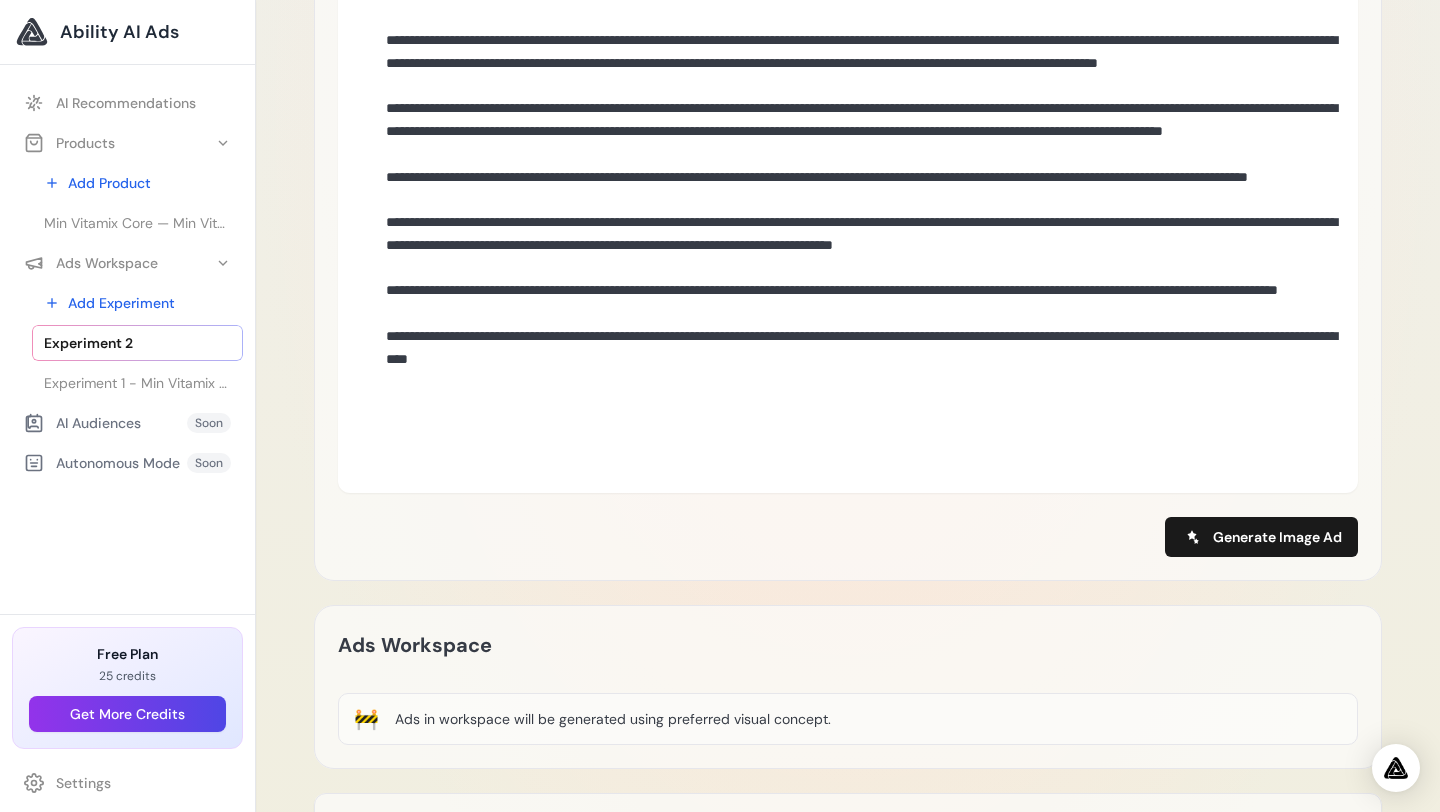
scroll to position [832, 0]
